Goal: Transaction & Acquisition: Obtain resource

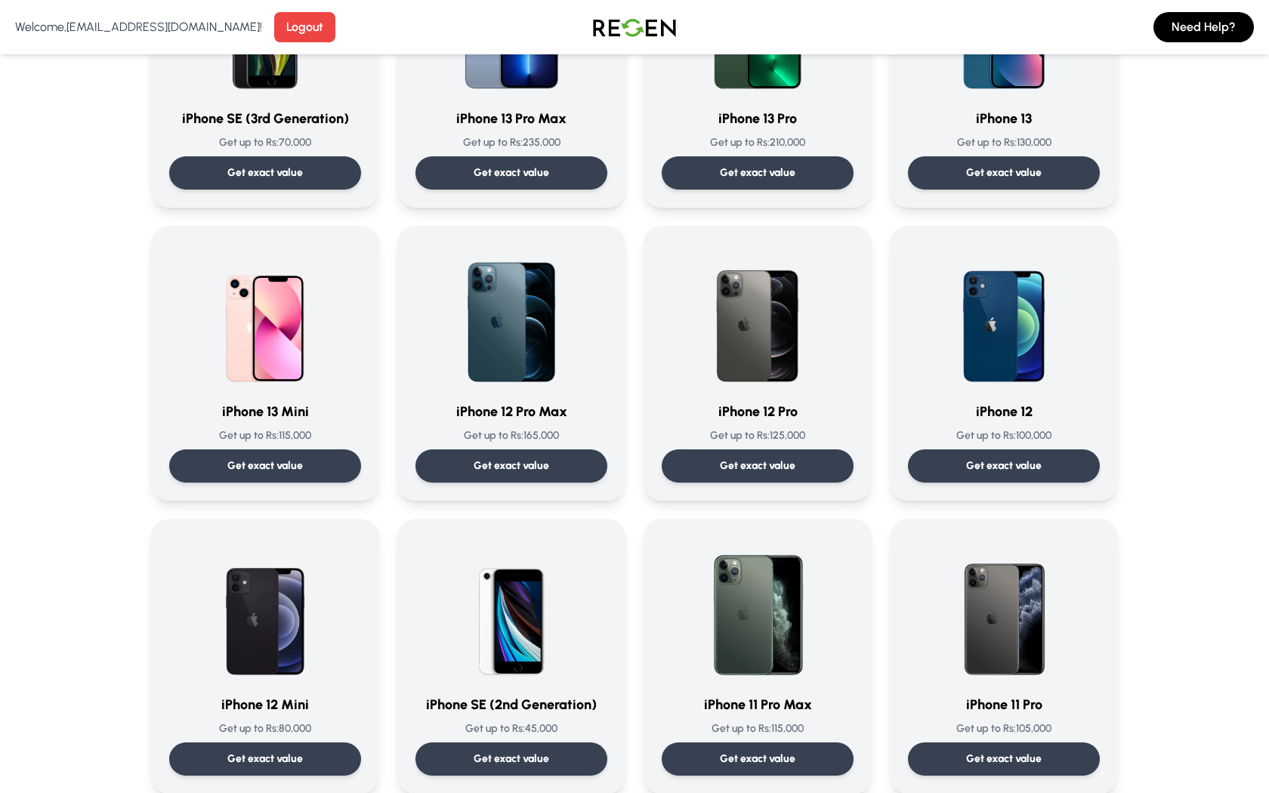
scroll to position [607, 0]
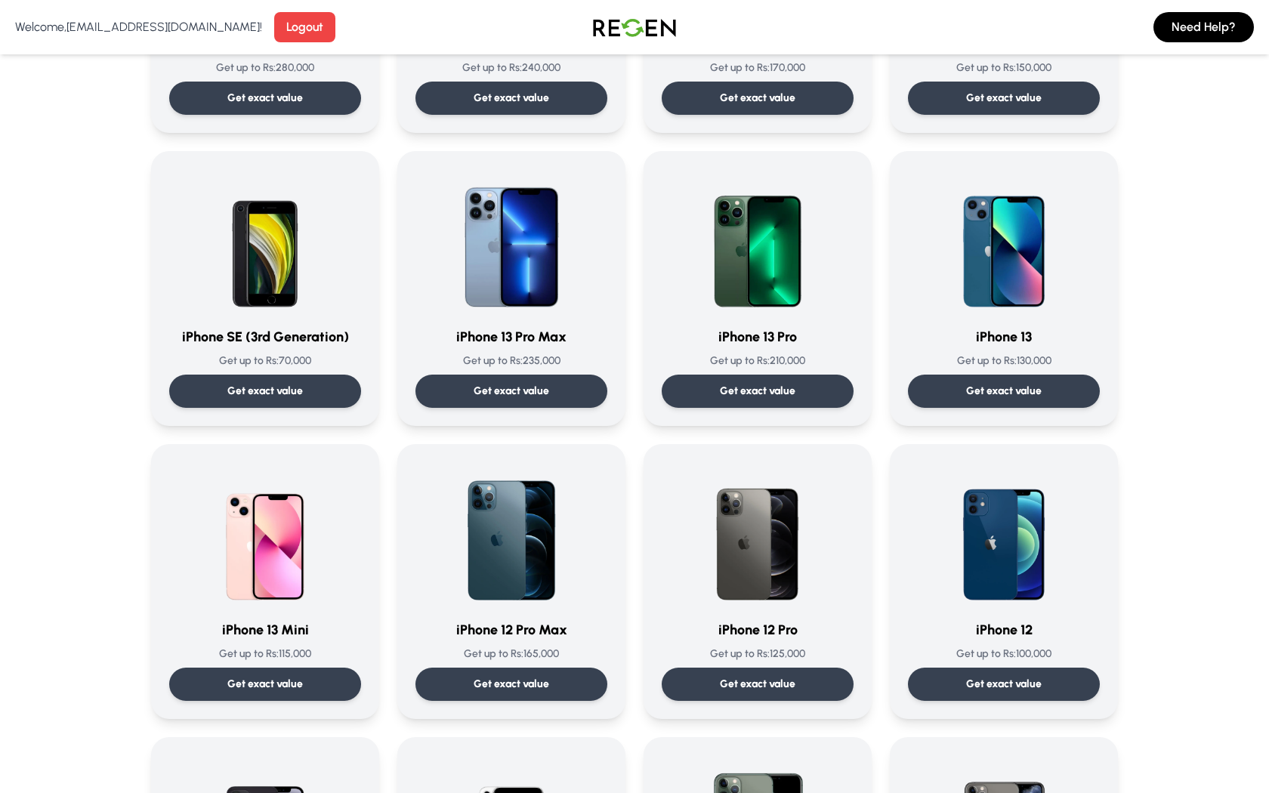
click at [622, 21] on img at bounding box center [635, 27] width 106 height 42
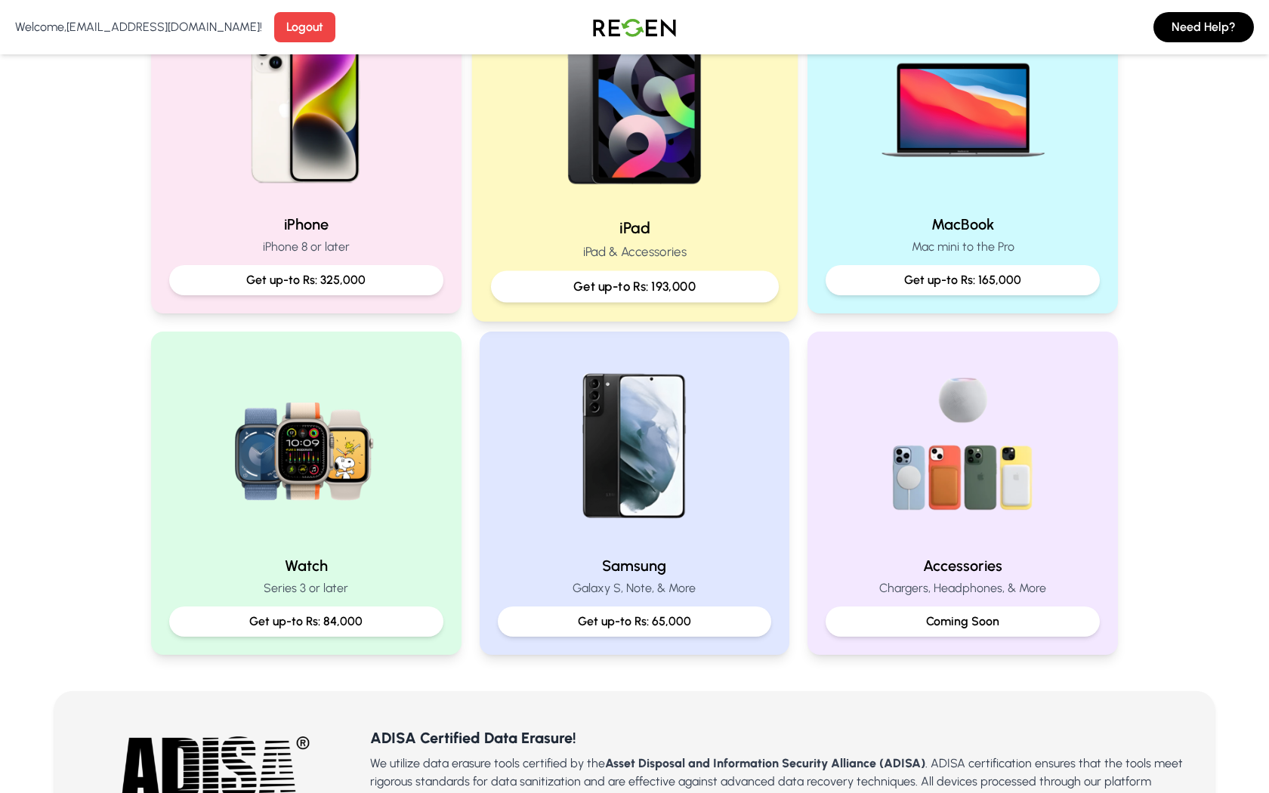
scroll to position [385, 0]
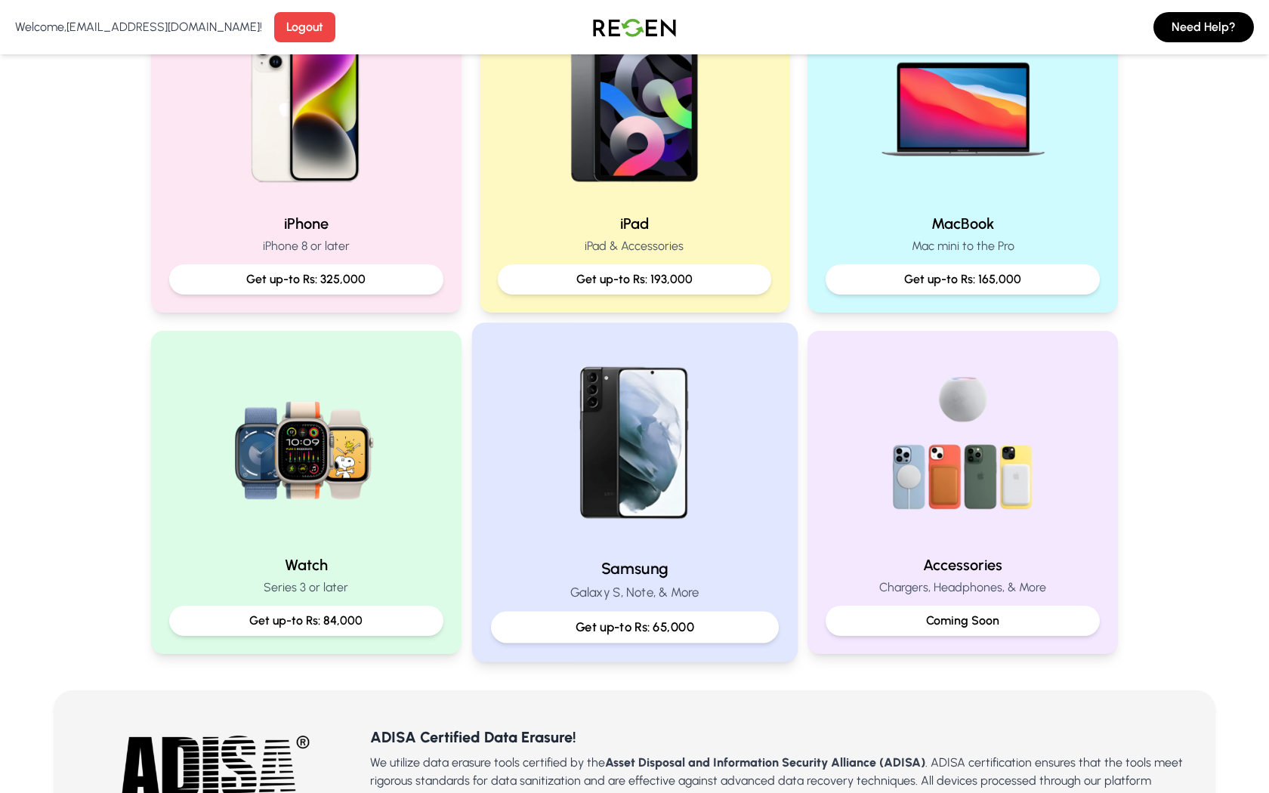
click at [669, 426] on img at bounding box center [634, 443] width 203 height 203
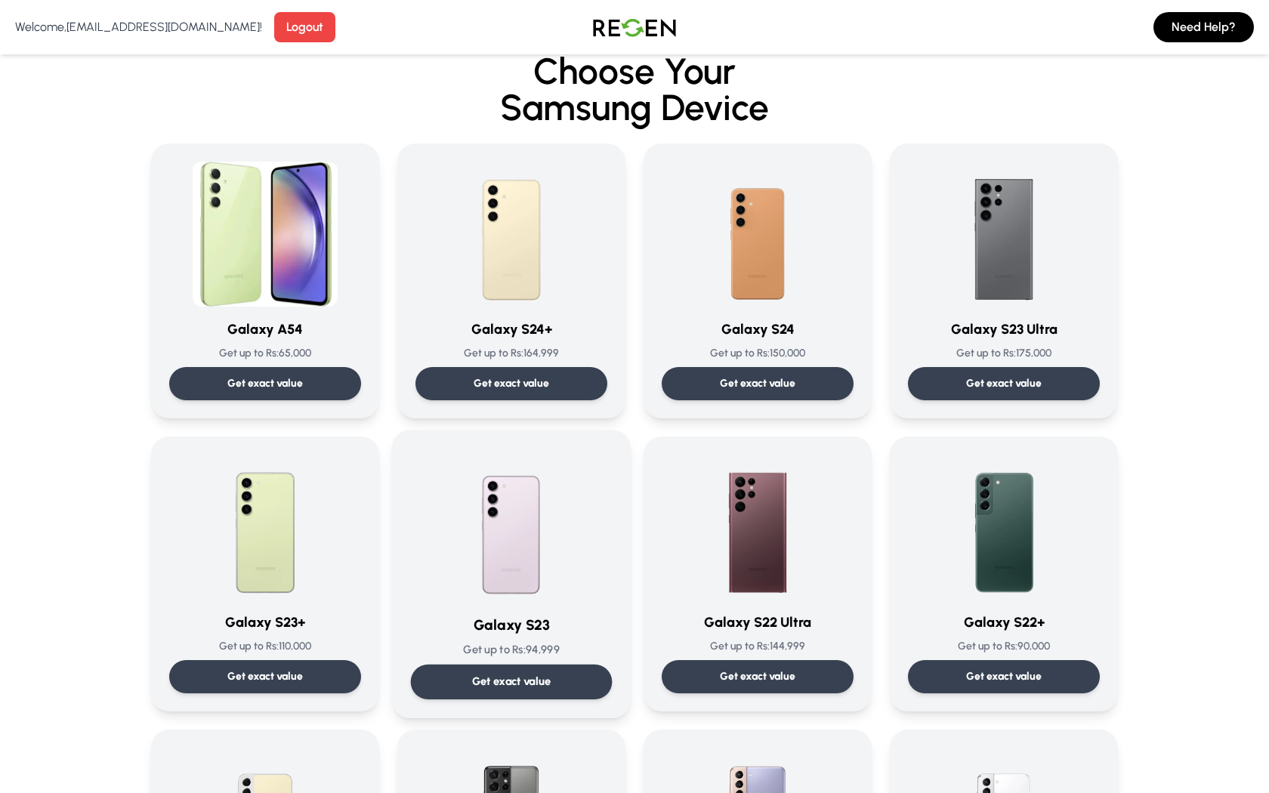
scroll to position [22, 0]
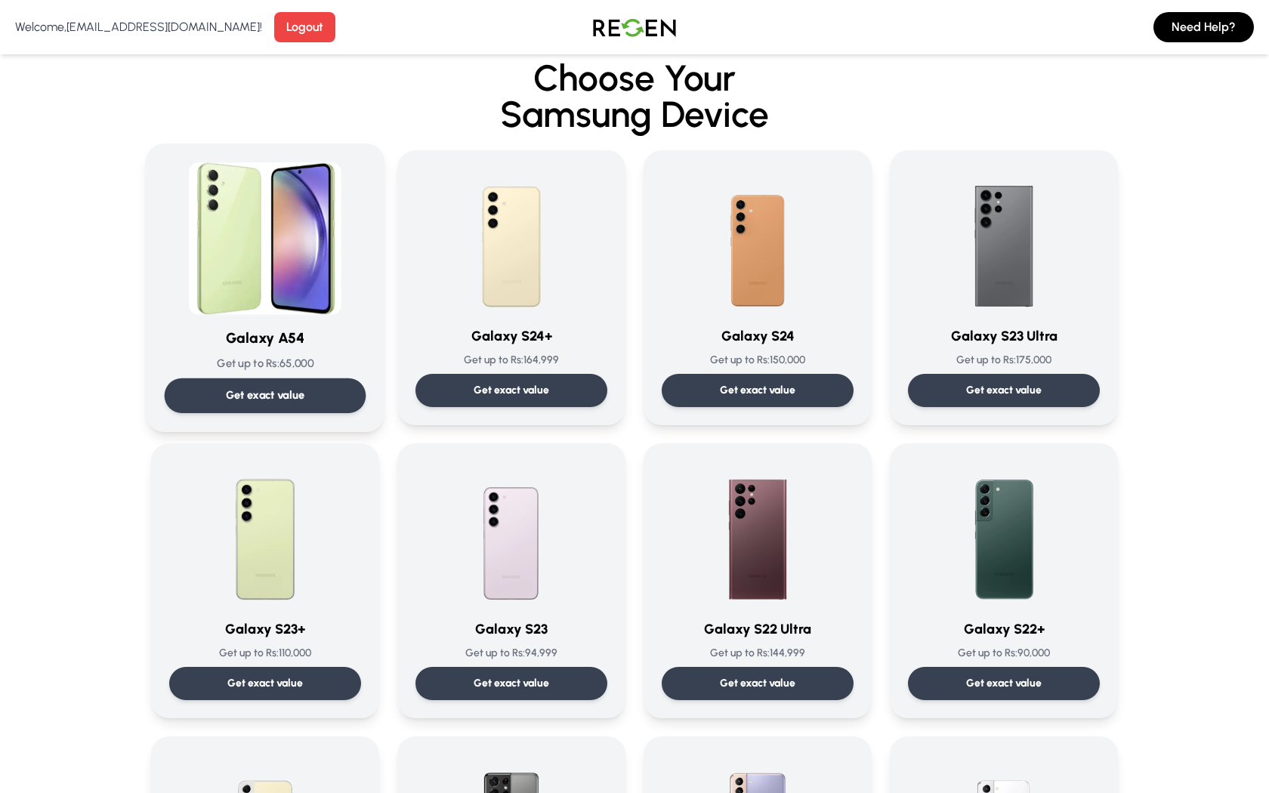
click at [301, 267] on img at bounding box center [265, 238] width 153 height 153
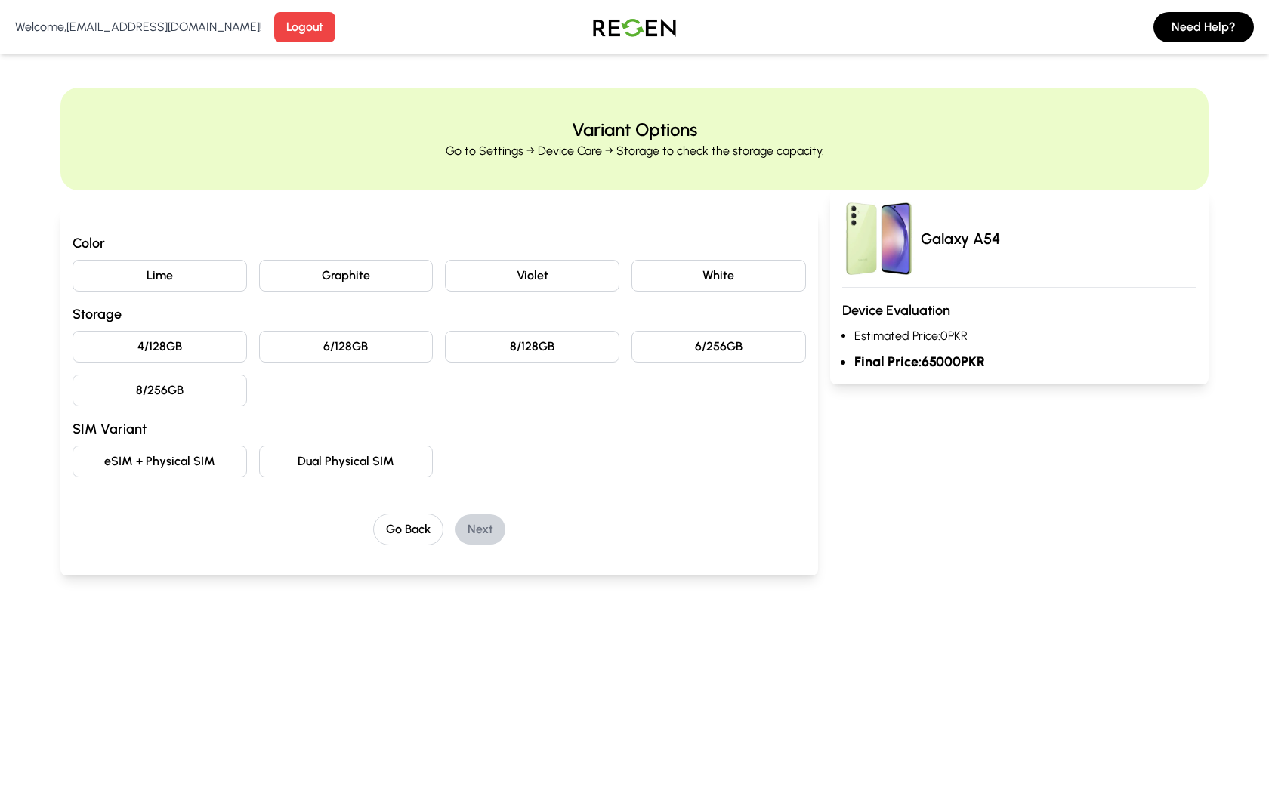
click at [657, 28] on img at bounding box center [635, 27] width 106 height 42
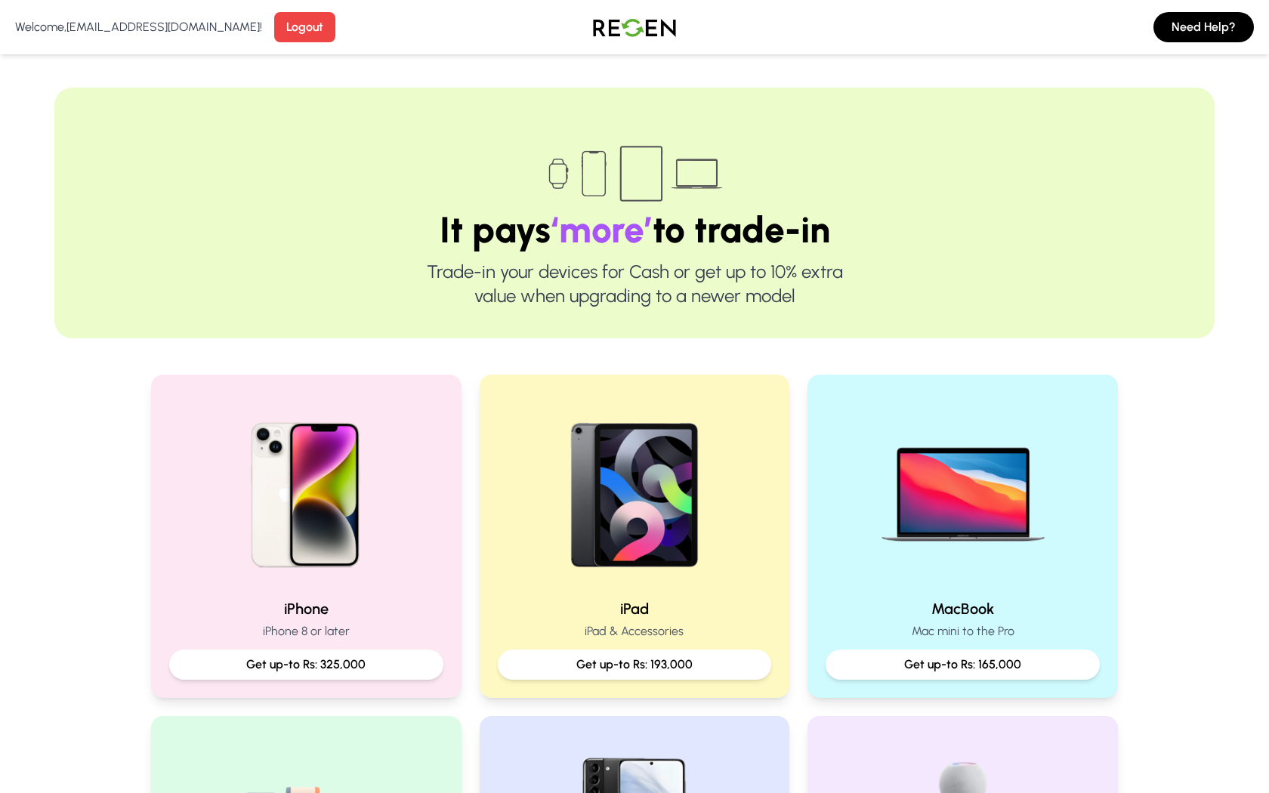
drag, startPoint x: 39, startPoint y: 416, endPoint x: 140, endPoint y: 427, distance: 101.9
click at [39, 415] on div "It pays ‘more’ to trade-in Trade-in your devices for Cash or get up to 10% extr…" at bounding box center [634, 800] width 1269 height 1571
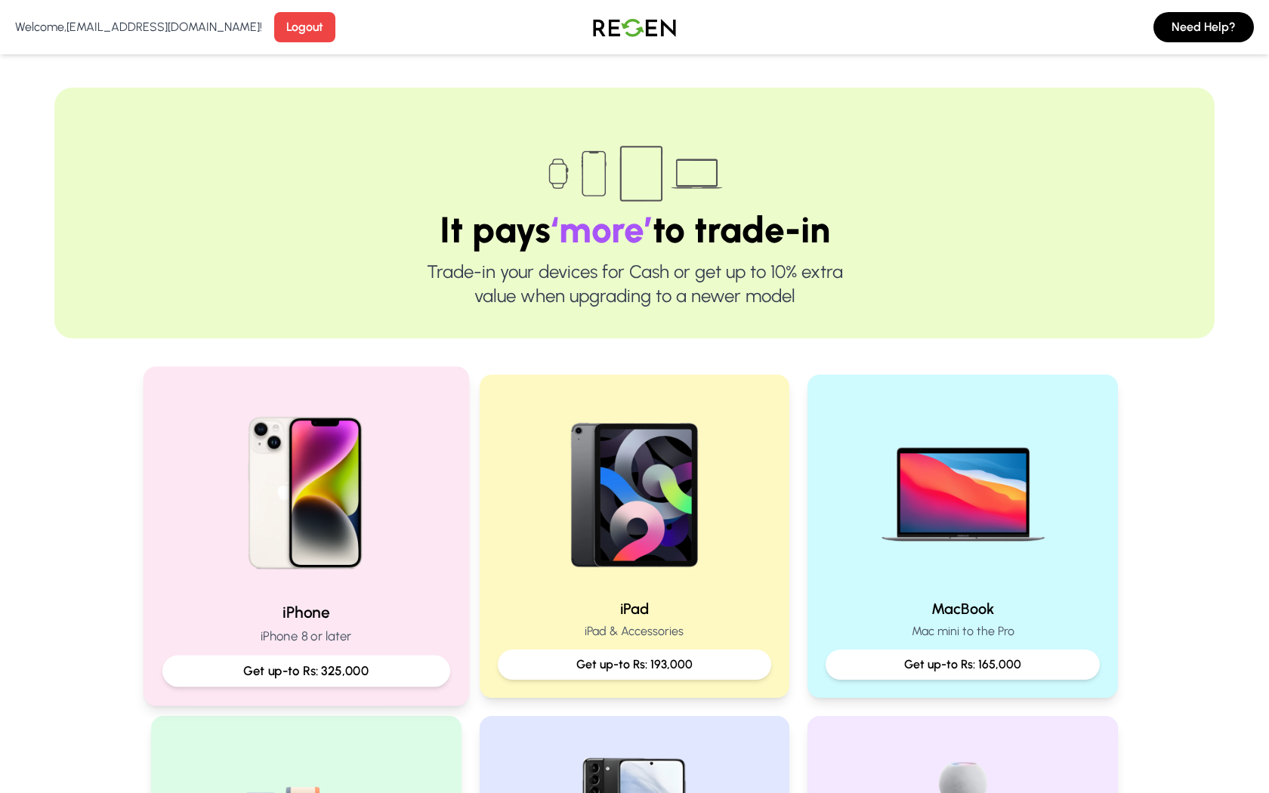
click at [281, 501] on img at bounding box center [306, 487] width 203 height 203
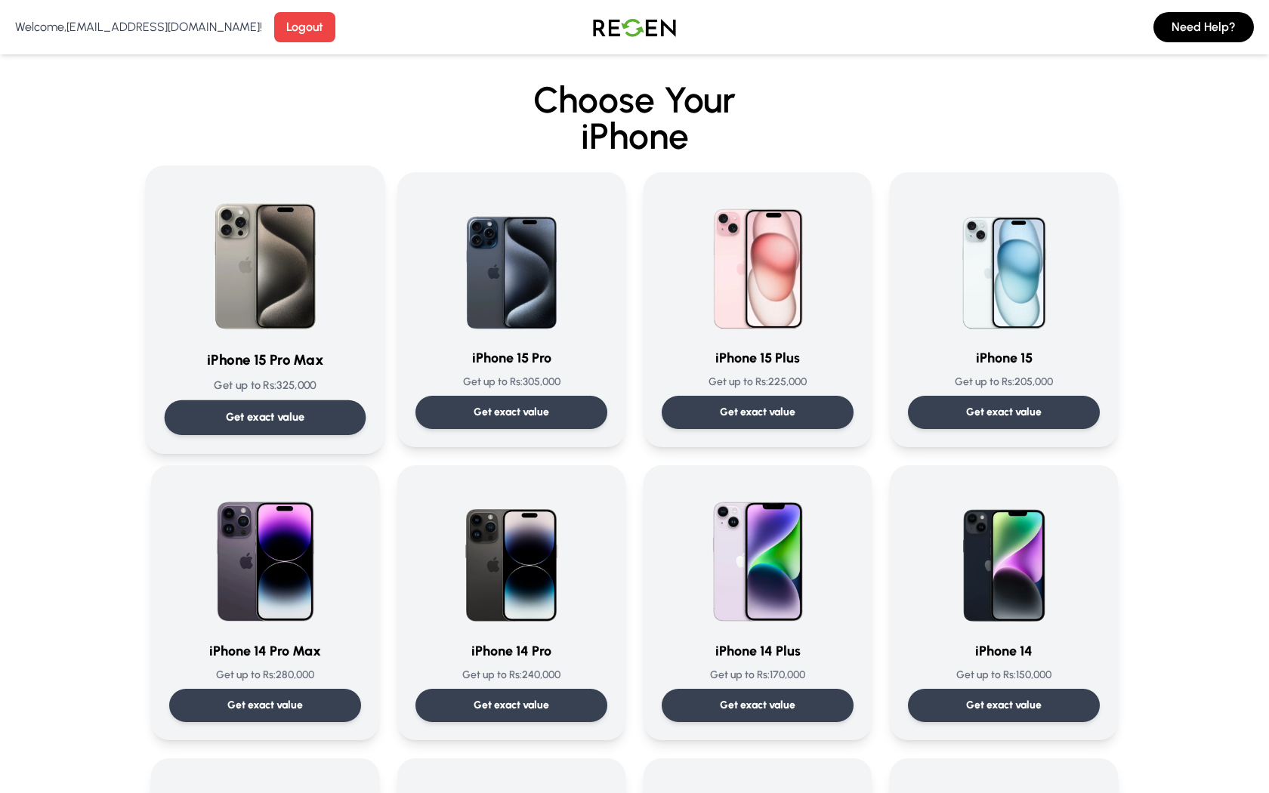
click at [321, 323] on img at bounding box center [265, 260] width 153 height 153
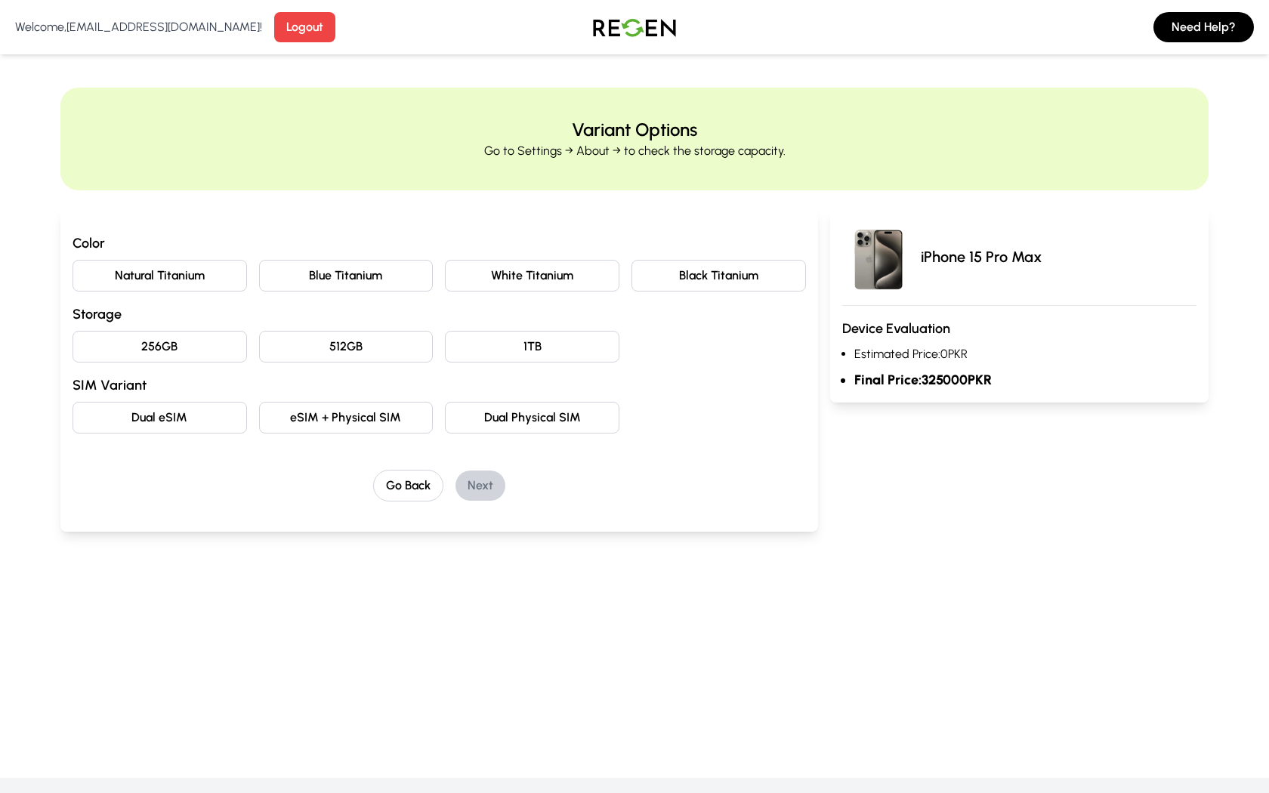
click at [315, 285] on button "Blue Titanium" at bounding box center [346, 276] width 175 height 32
click at [198, 345] on button "256GB" at bounding box center [160, 347] width 175 height 32
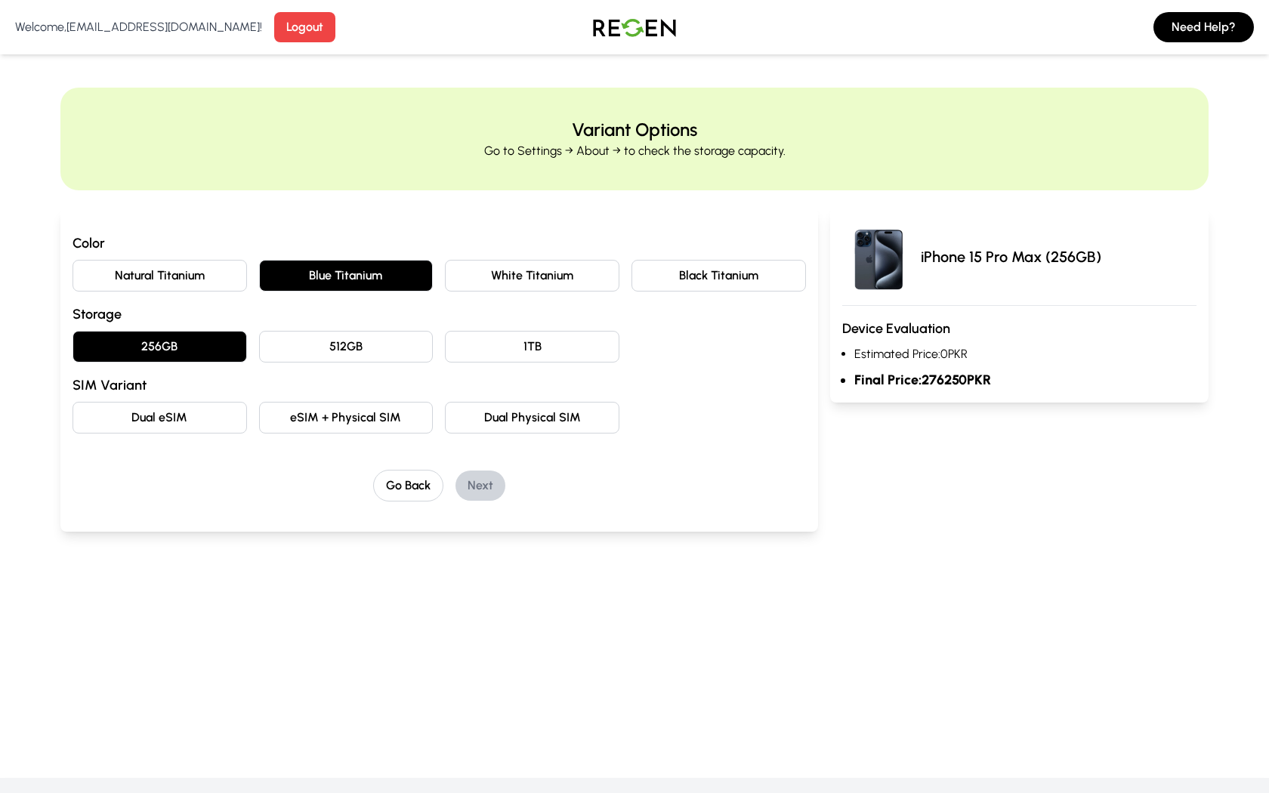
click at [157, 406] on button "Dual eSIM" at bounding box center [160, 418] width 175 height 32
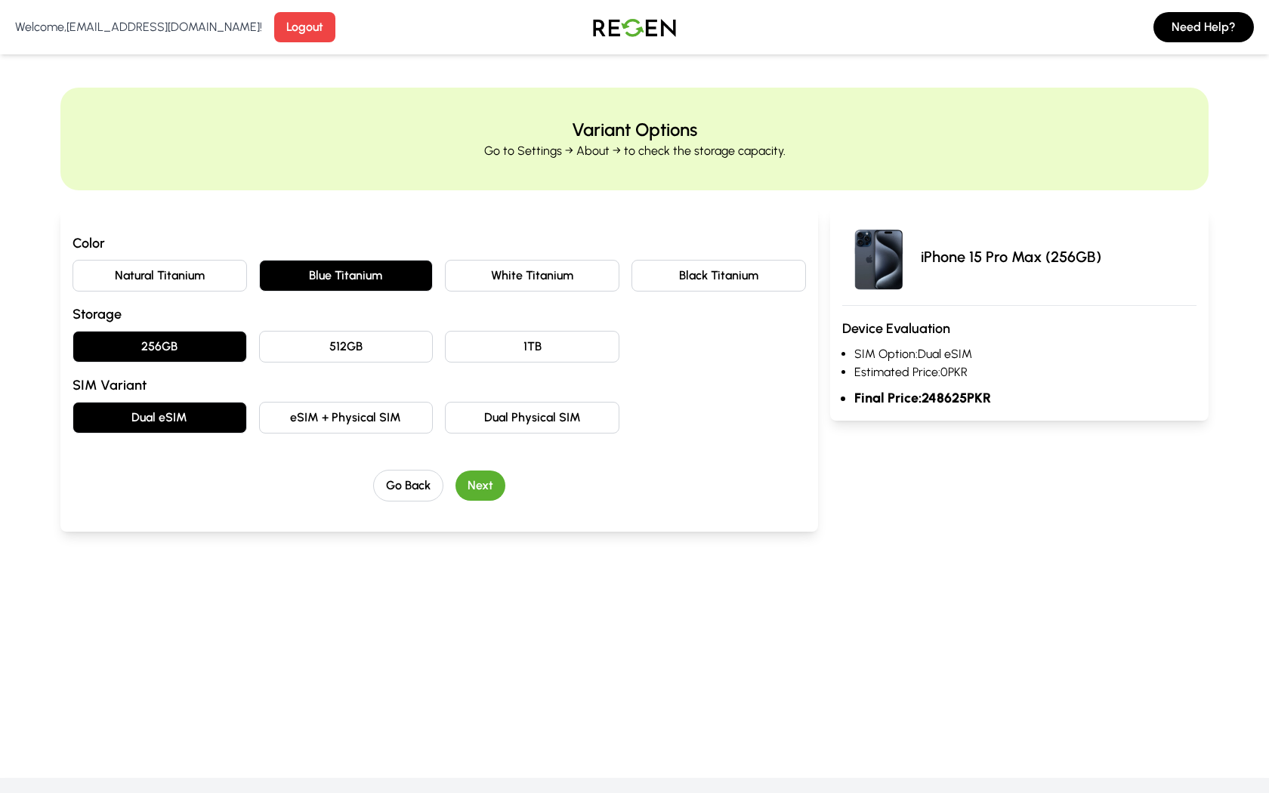
click at [497, 482] on button "Next" at bounding box center [481, 486] width 50 height 30
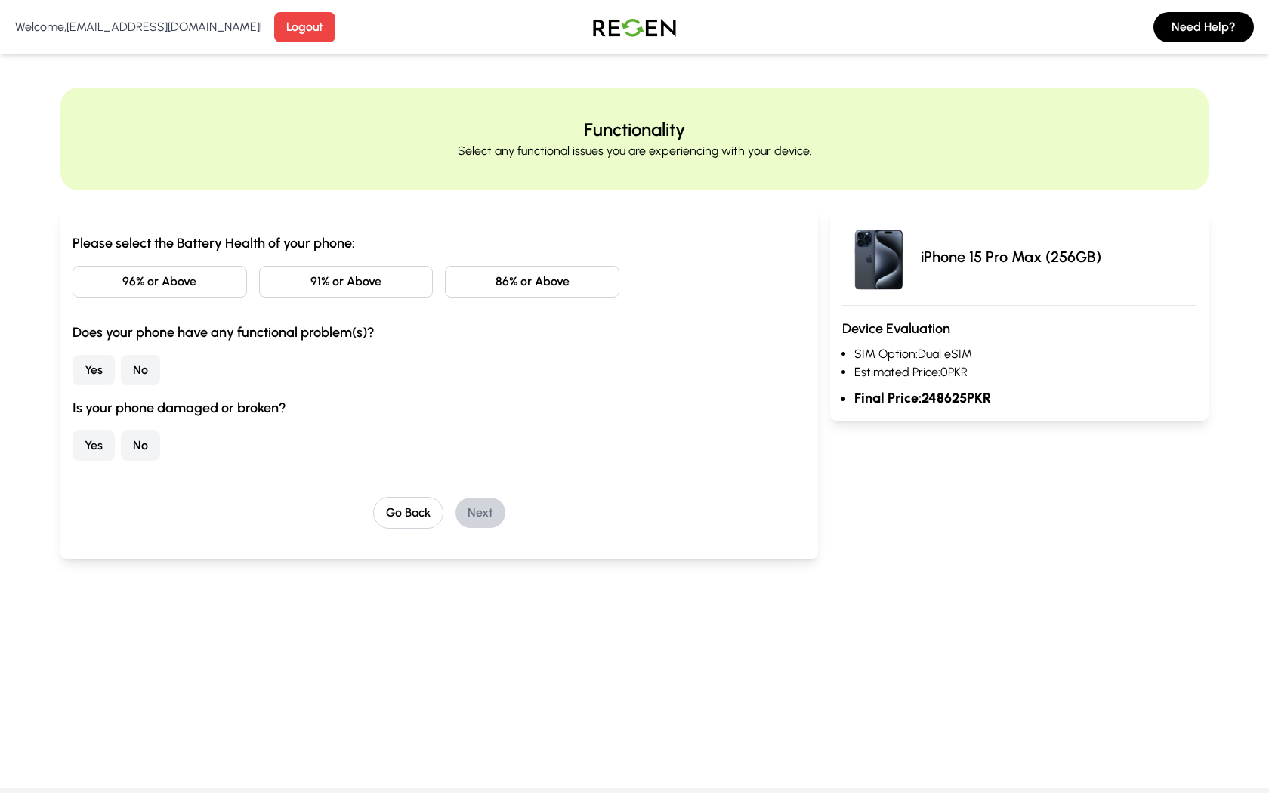
click at [213, 271] on button "96% or Above" at bounding box center [160, 282] width 175 height 32
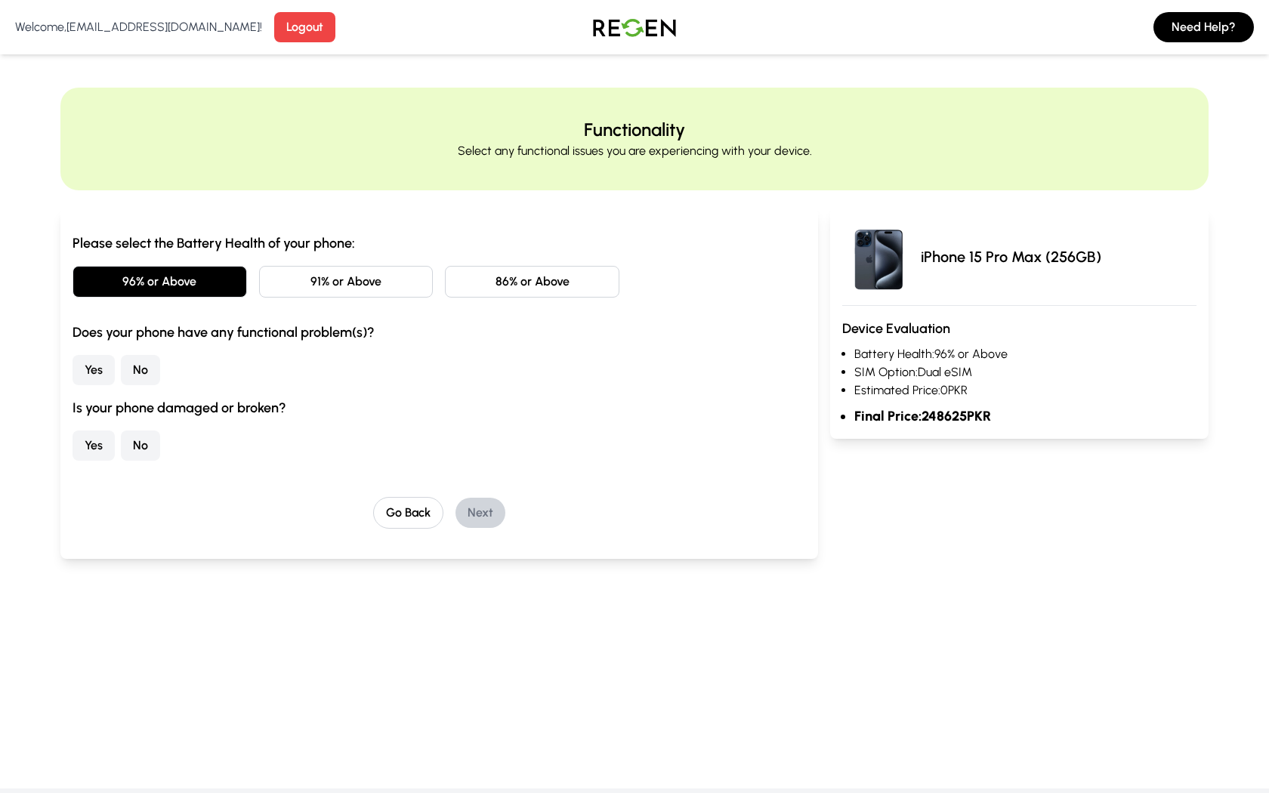
click at [142, 362] on button "No" at bounding box center [140, 370] width 39 height 30
click at [145, 454] on button "No" at bounding box center [140, 446] width 39 height 30
click at [491, 517] on button "Next" at bounding box center [481, 513] width 50 height 30
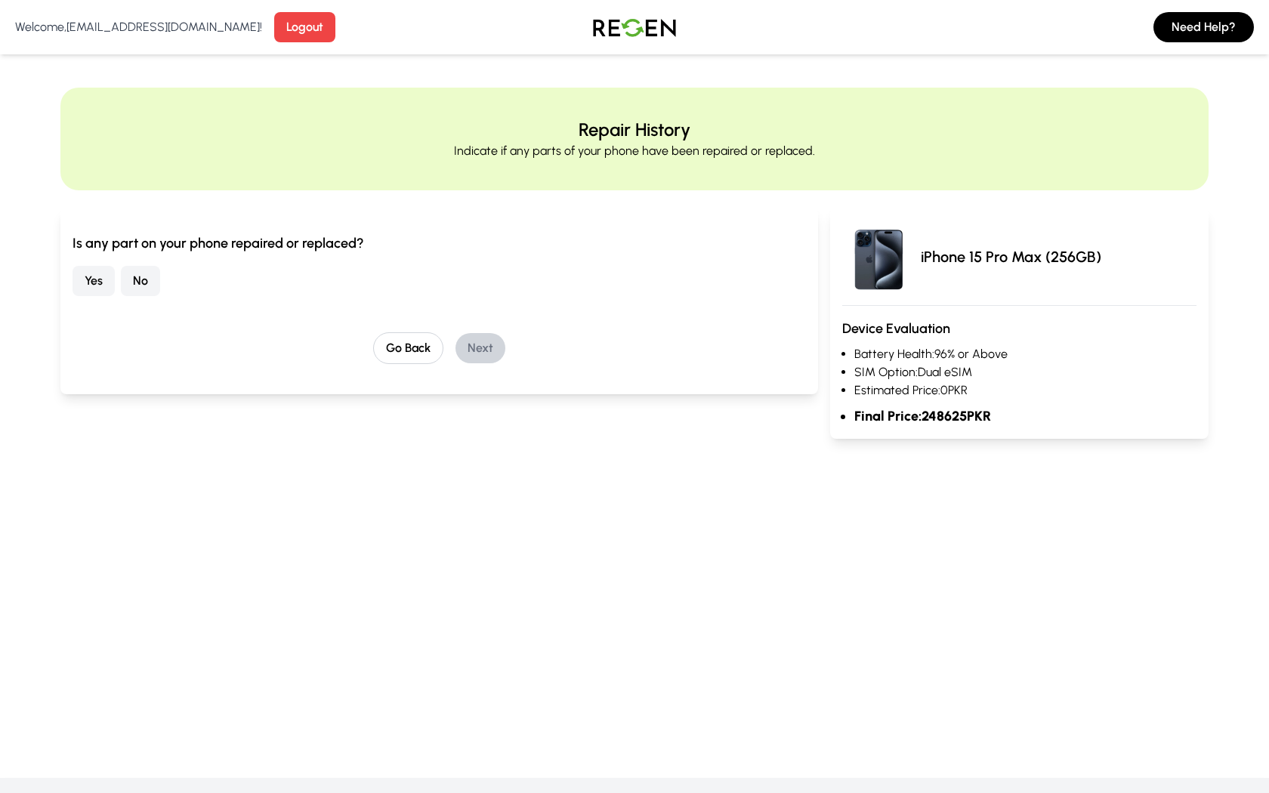
click at [93, 281] on button "Yes" at bounding box center [94, 281] width 42 height 30
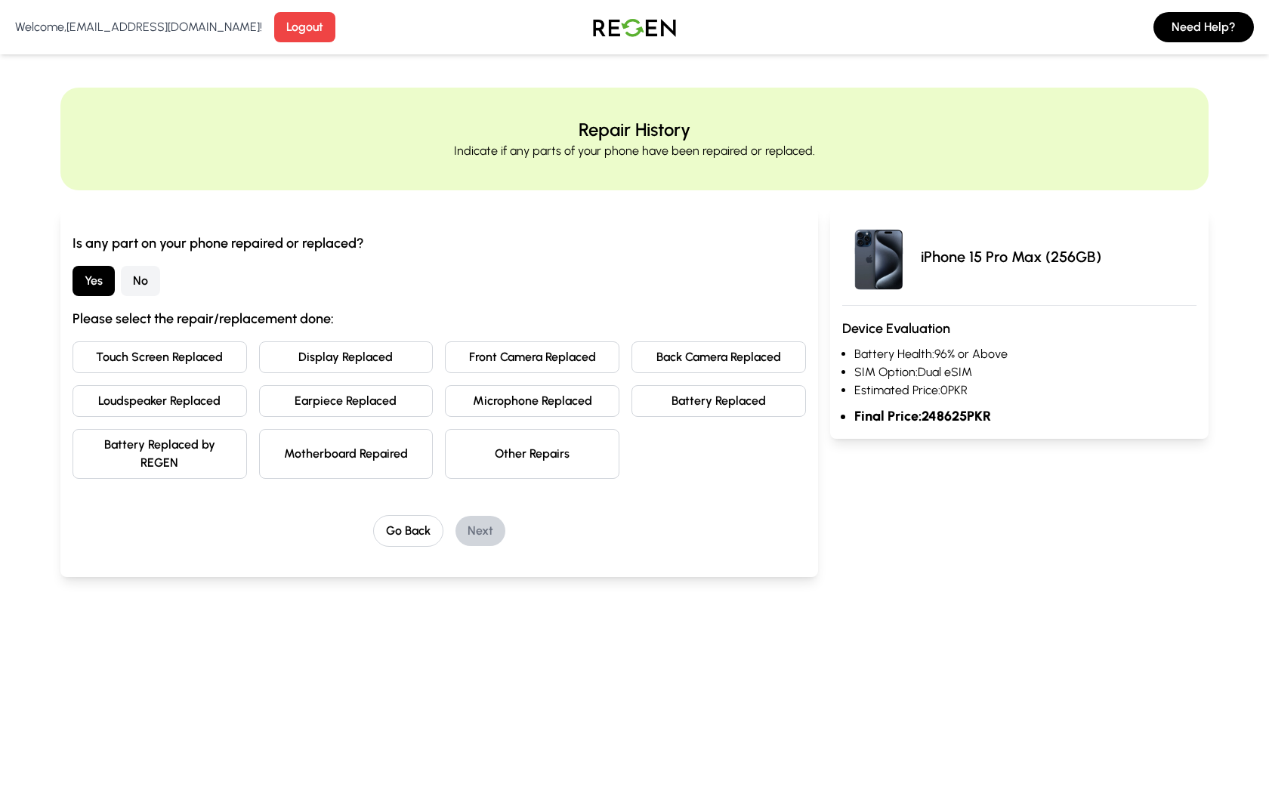
click at [94, 281] on button "Yes" at bounding box center [94, 281] width 42 height 30
click at [150, 286] on button "No" at bounding box center [140, 281] width 39 height 30
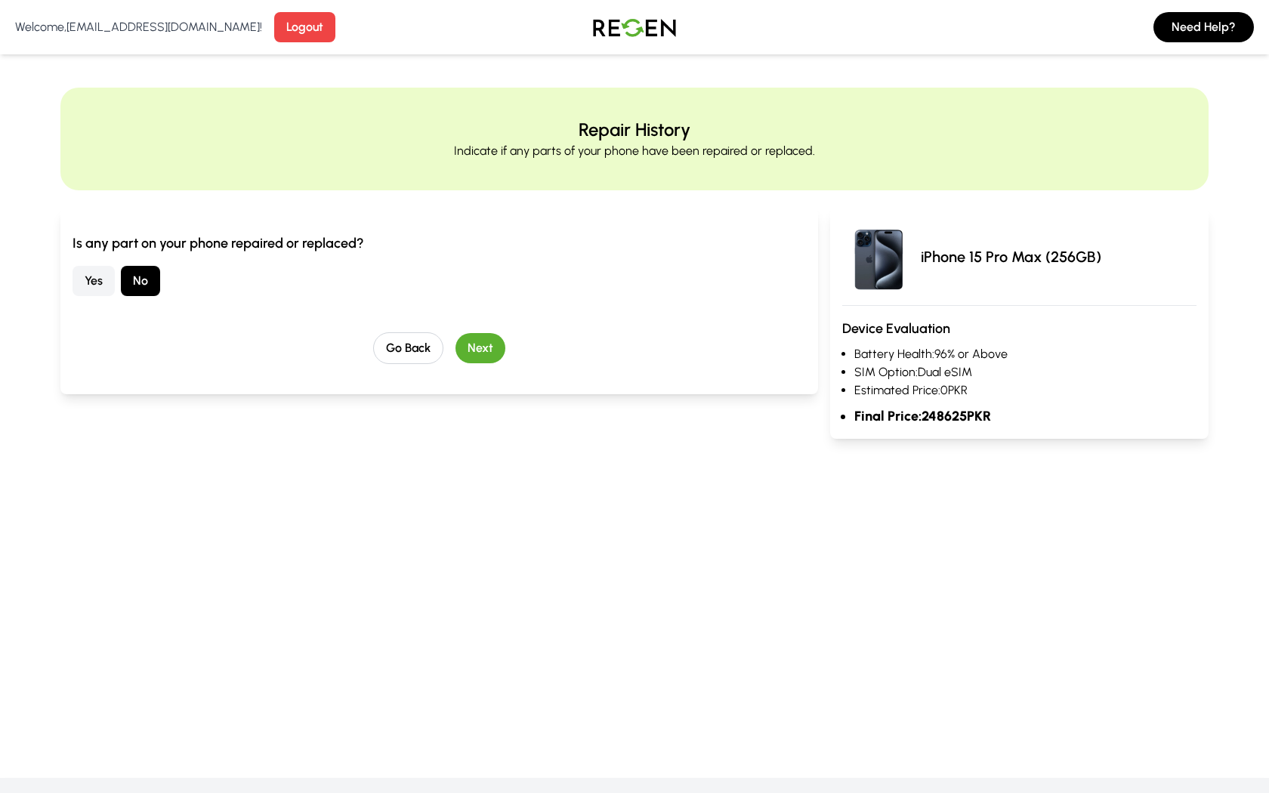
click at [496, 350] on button "Next" at bounding box center [481, 348] width 50 height 30
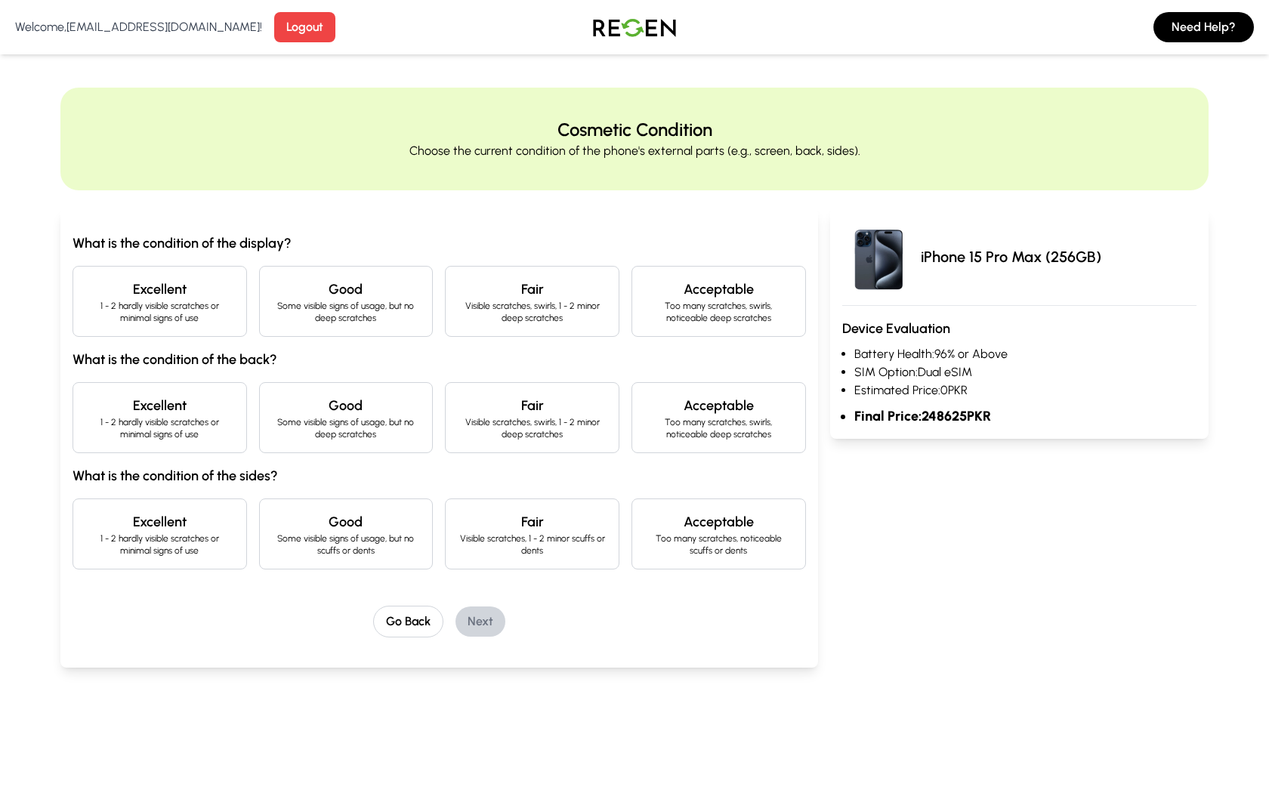
click at [235, 307] on div "Excellent 1 - 2 hardly visible scratches or minimal signs of use" at bounding box center [160, 301] width 175 height 71
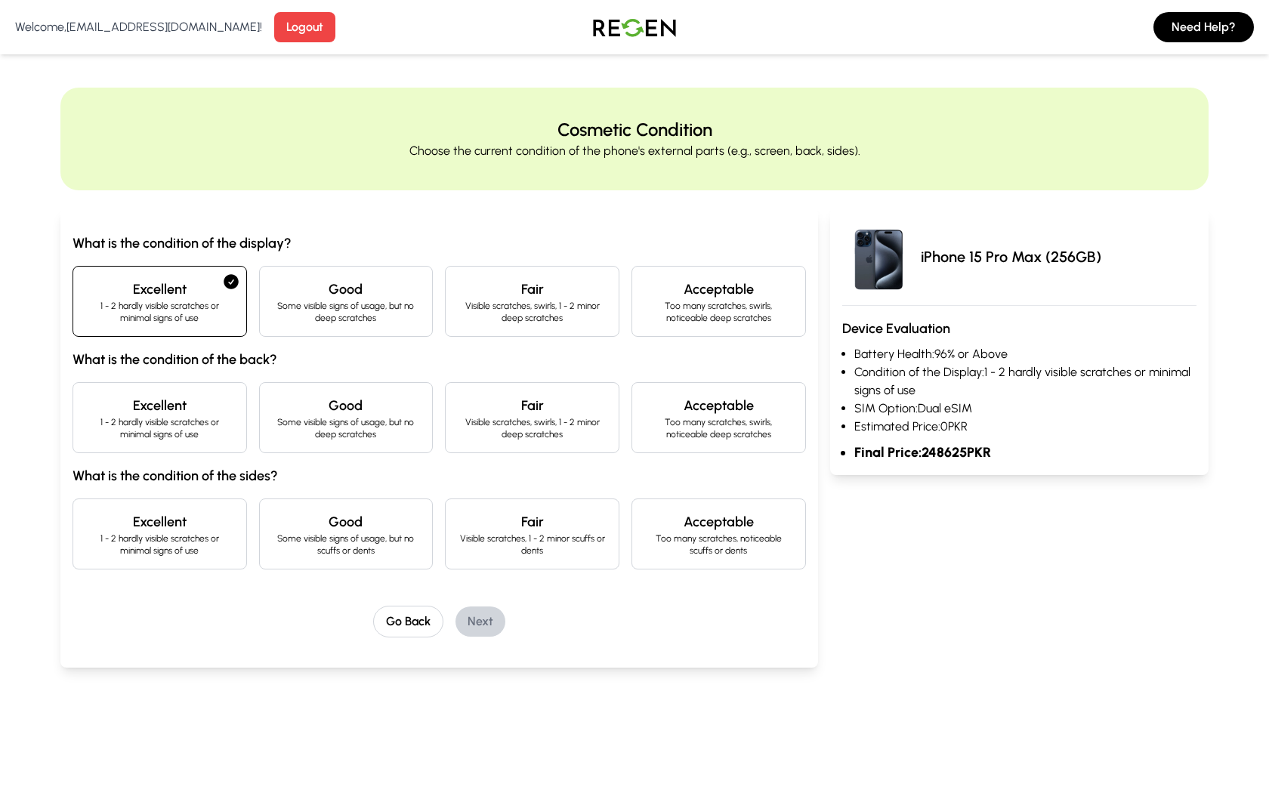
click at [230, 435] on p "1 - 2 hardly visible scratches or minimal signs of use" at bounding box center [159, 428] width 149 height 24
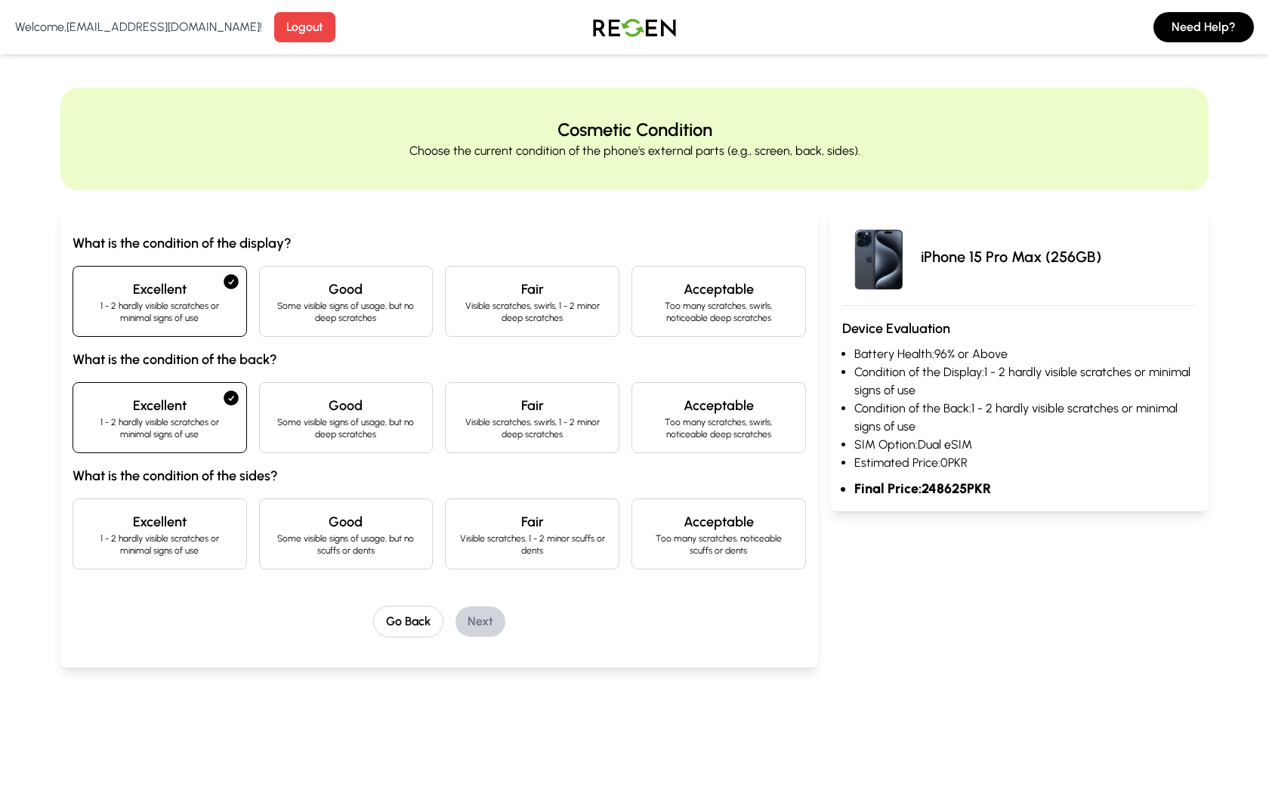
click at [230, 558] on div "Excellent 1 - 2 hardly visible scratches or minimal signs of use" at bounding box center [160, 534] width 175 height 71
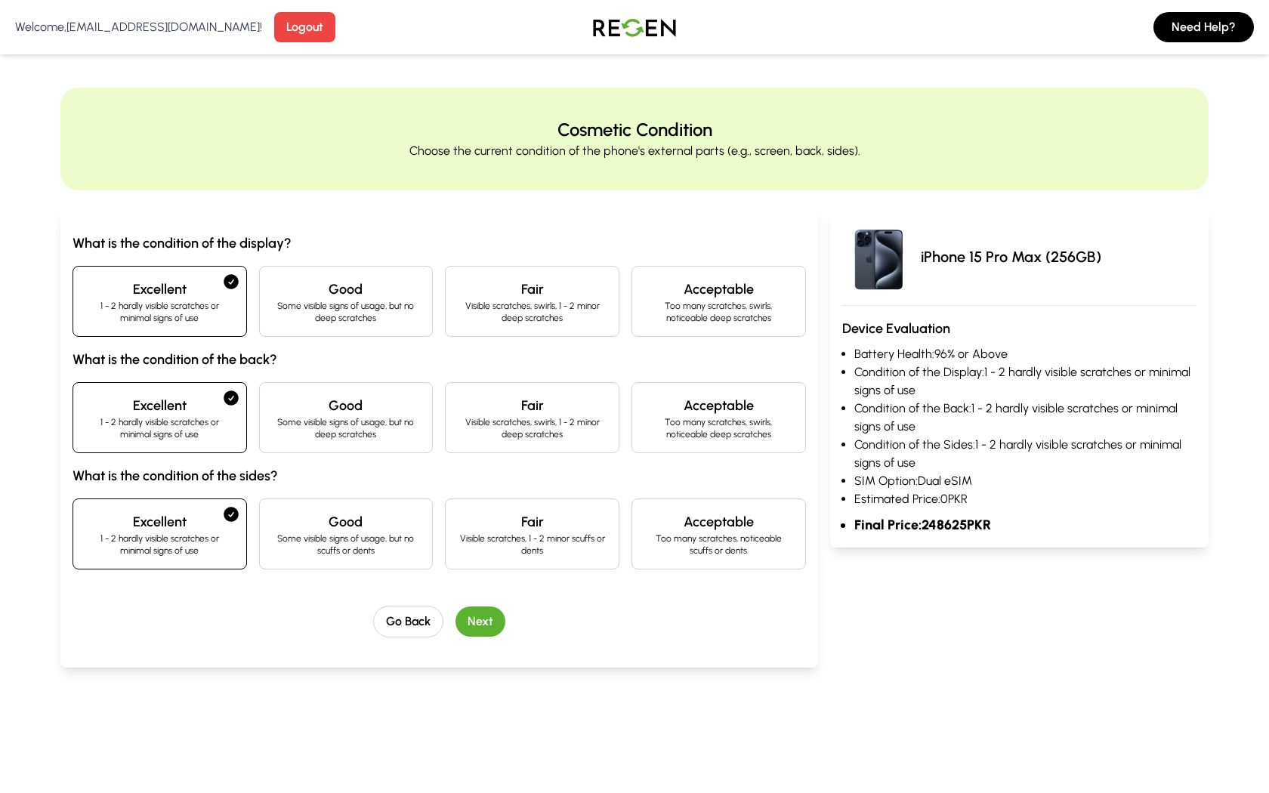
click at [495, 624] on button "Next" at bounding box center [481, 622] width 50 height 30
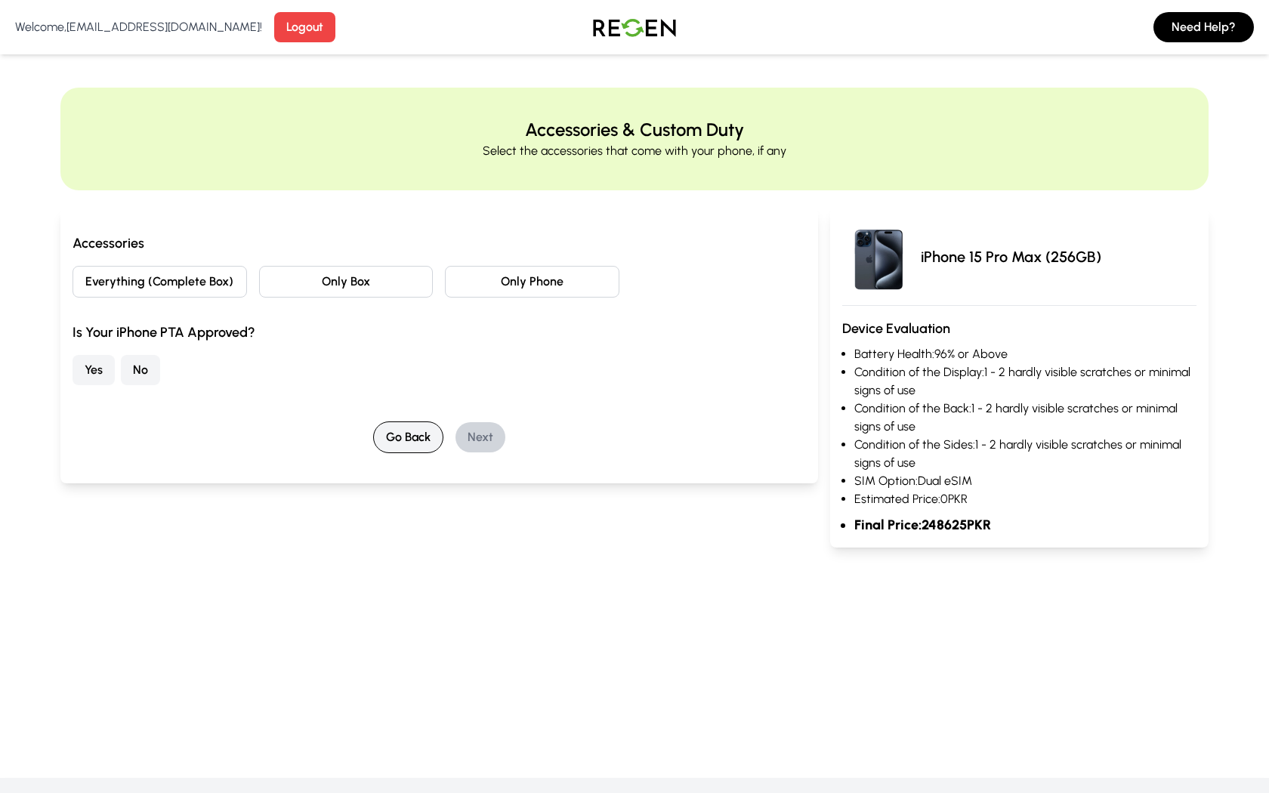
click at [416, 440] on button "Go Back" at bounding box center [408, 438] width 70 height 32
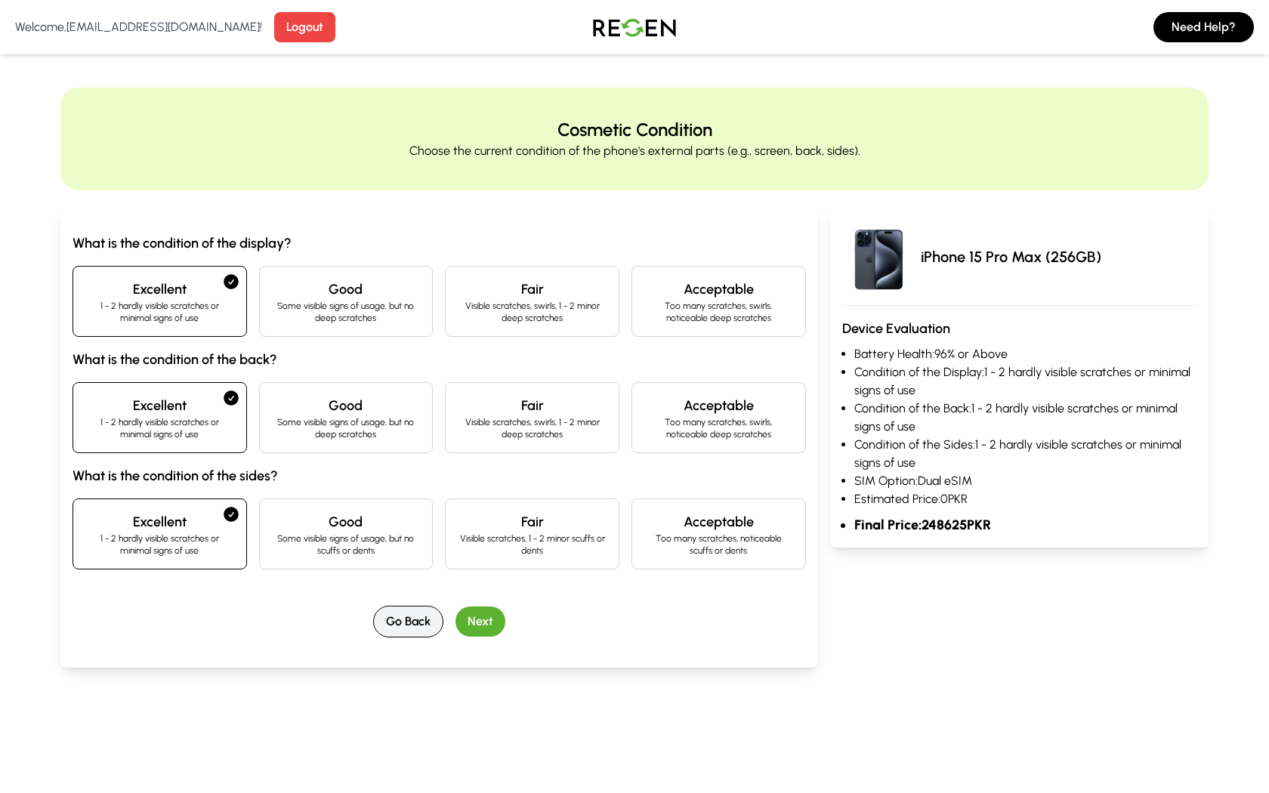
click at [415, 629] on button "Go Back" at bounding box center [408, 622] width 70 height 32
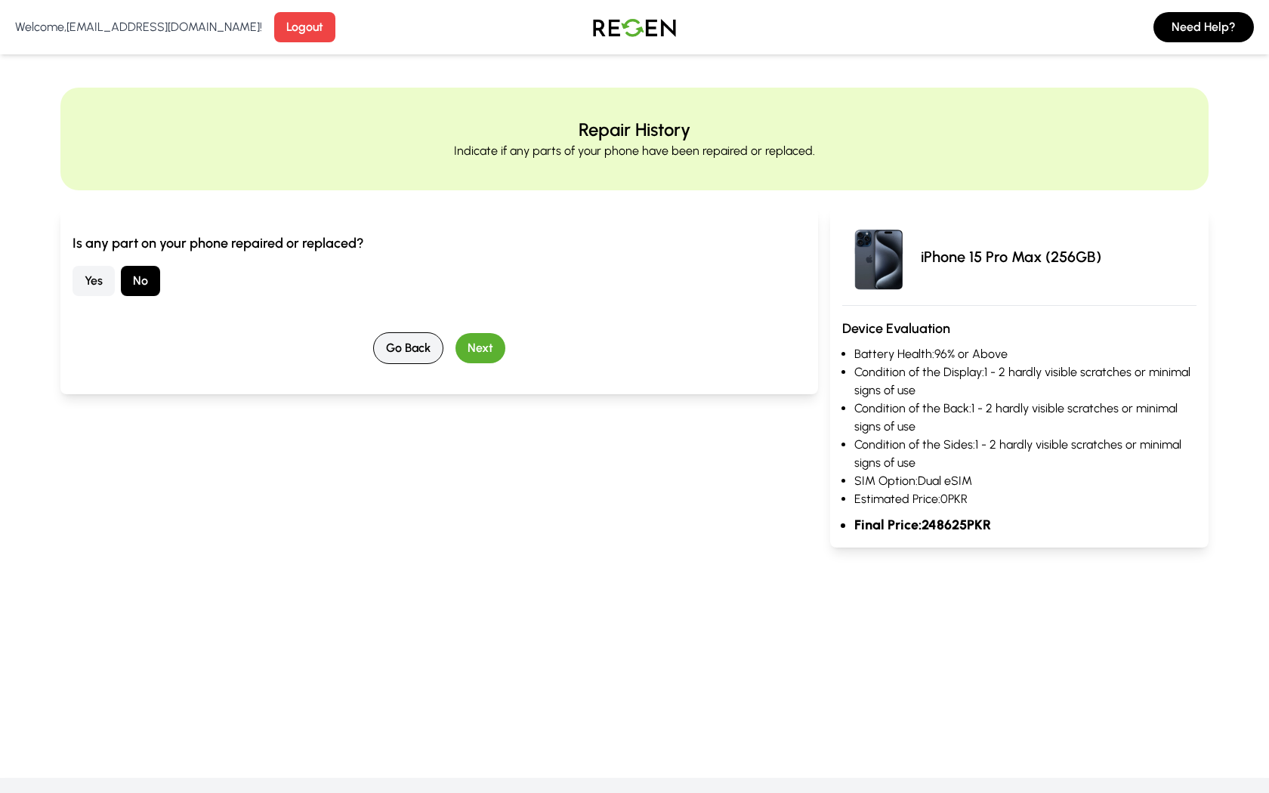
click at [420, 357] on button "Go Back" at bounding box center [408, 348] width 70 height 32
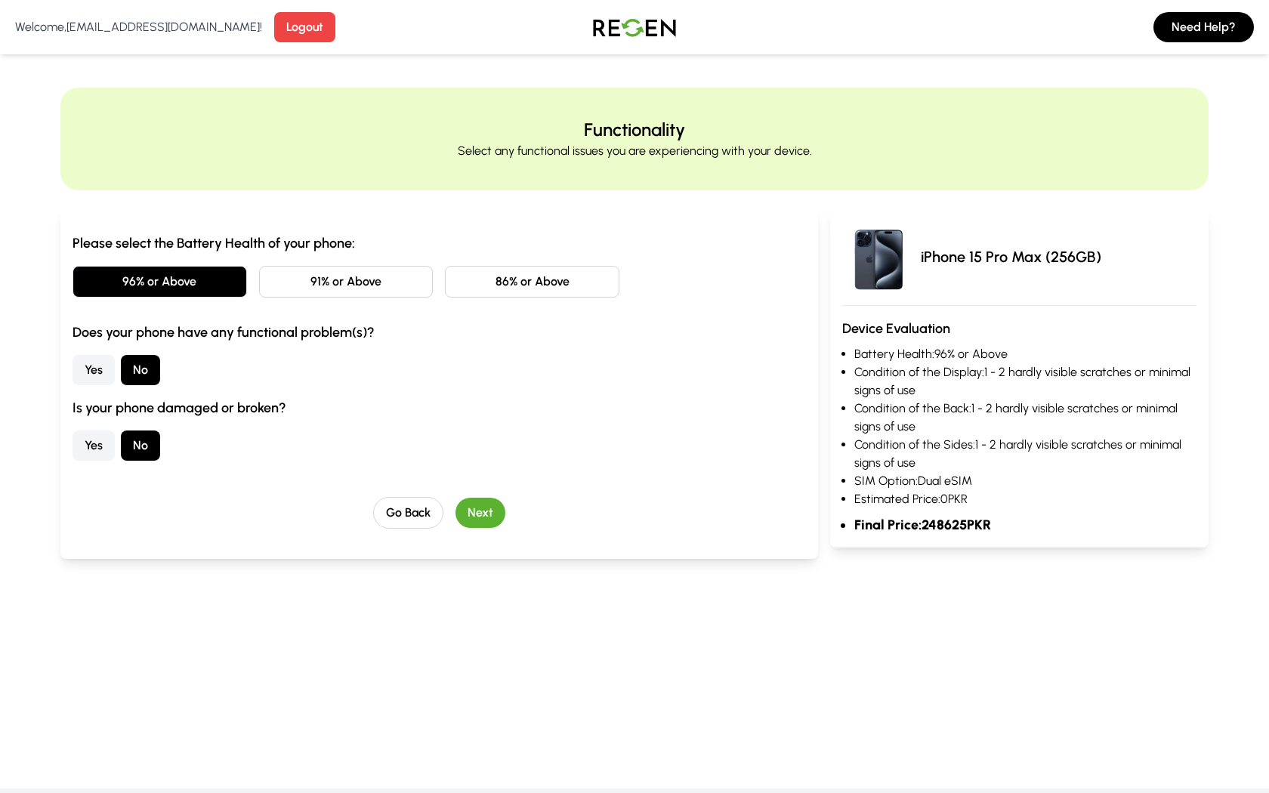
click at [245, 555] on div "Please select the Battery Health of your phone: 96% or Above 91% or Above 86% o…" at bounding box center [439, 384] width 758 height 351
